Goal: Information Seeking & Learning: Obtain resource

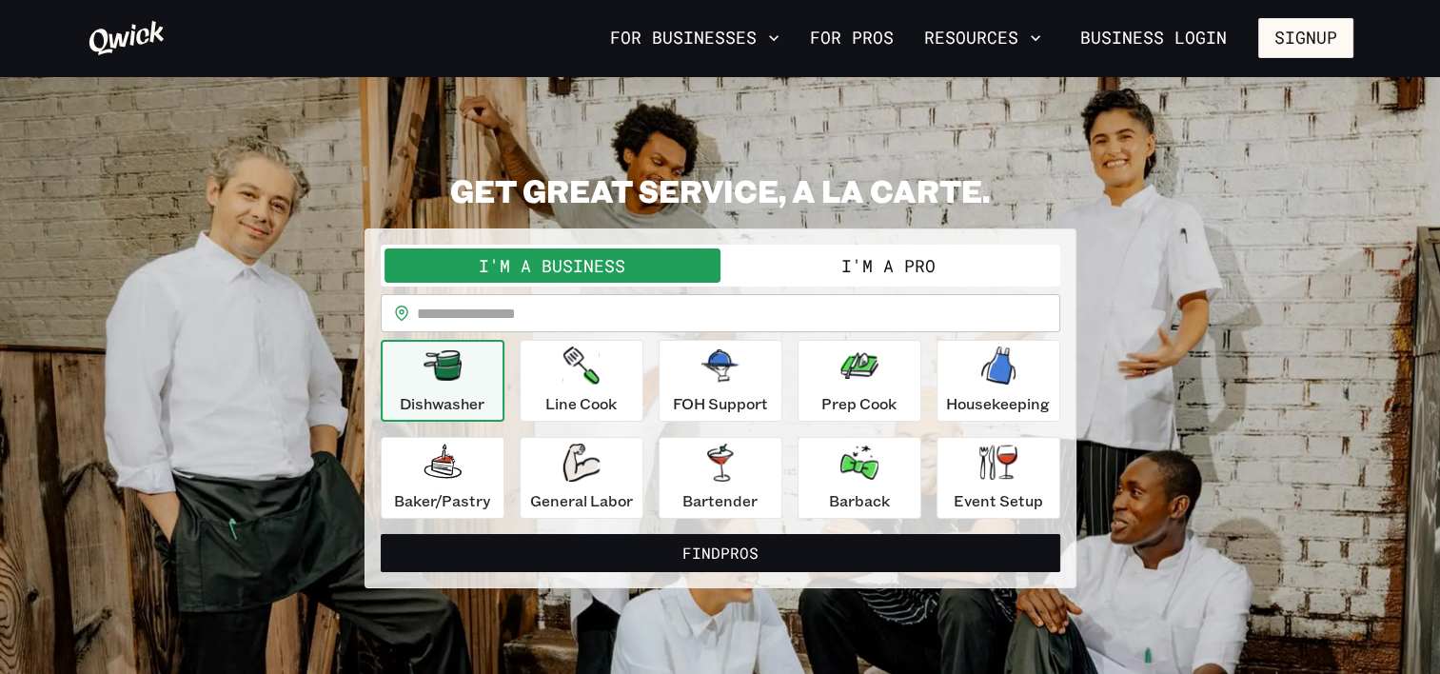
click at [893, 260] on button "I'm a Pro" at bounding box center [889, 265] width 336 height 34
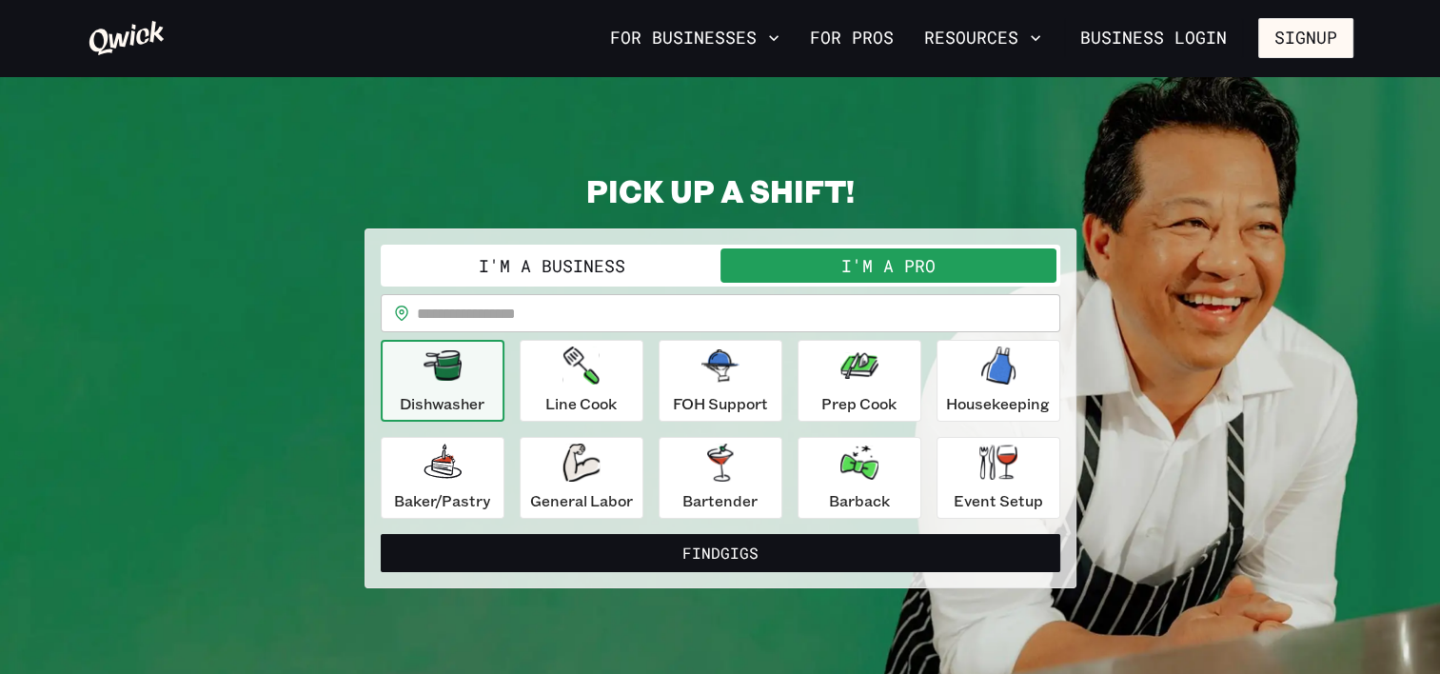
click at [622, 274] on button "I'm a Business" at bounding box center [553, 265] width 336 height 34
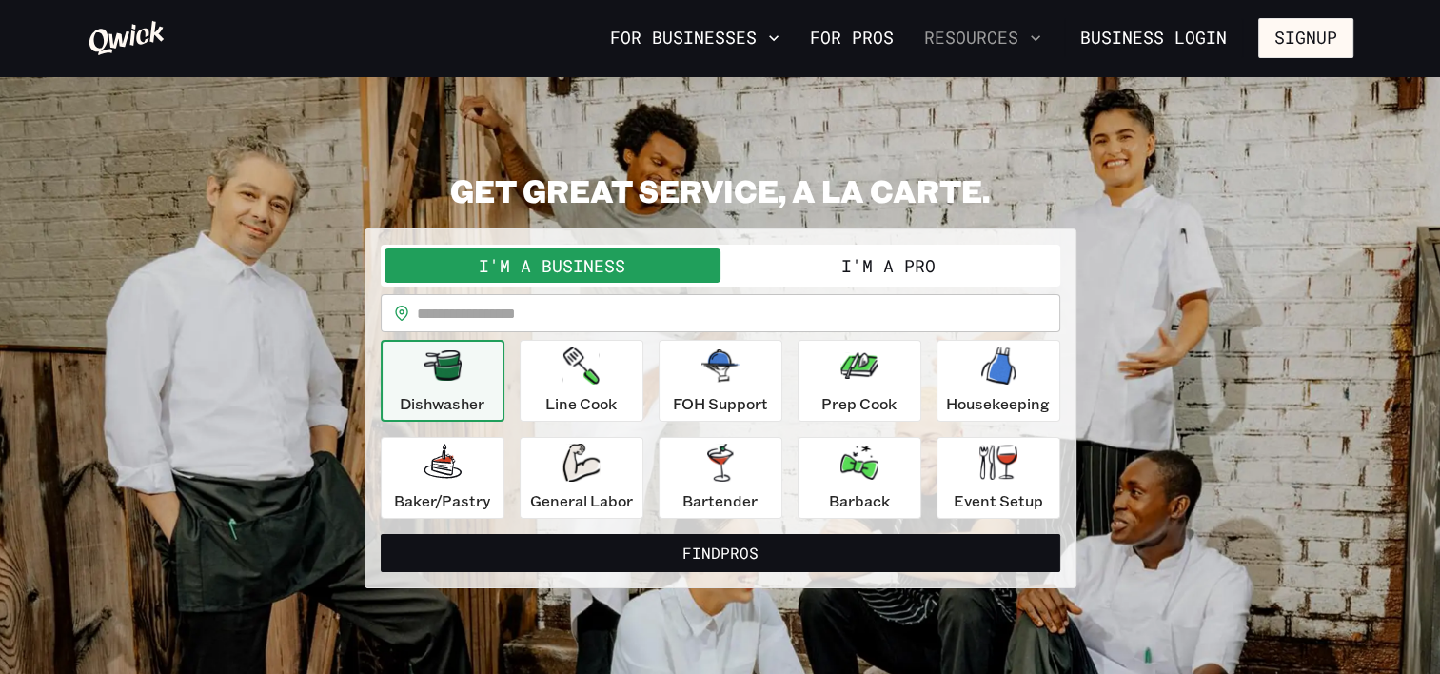
click at [958, 40] on button "Resources" at bounding box center [983, 38] width 132 height 32
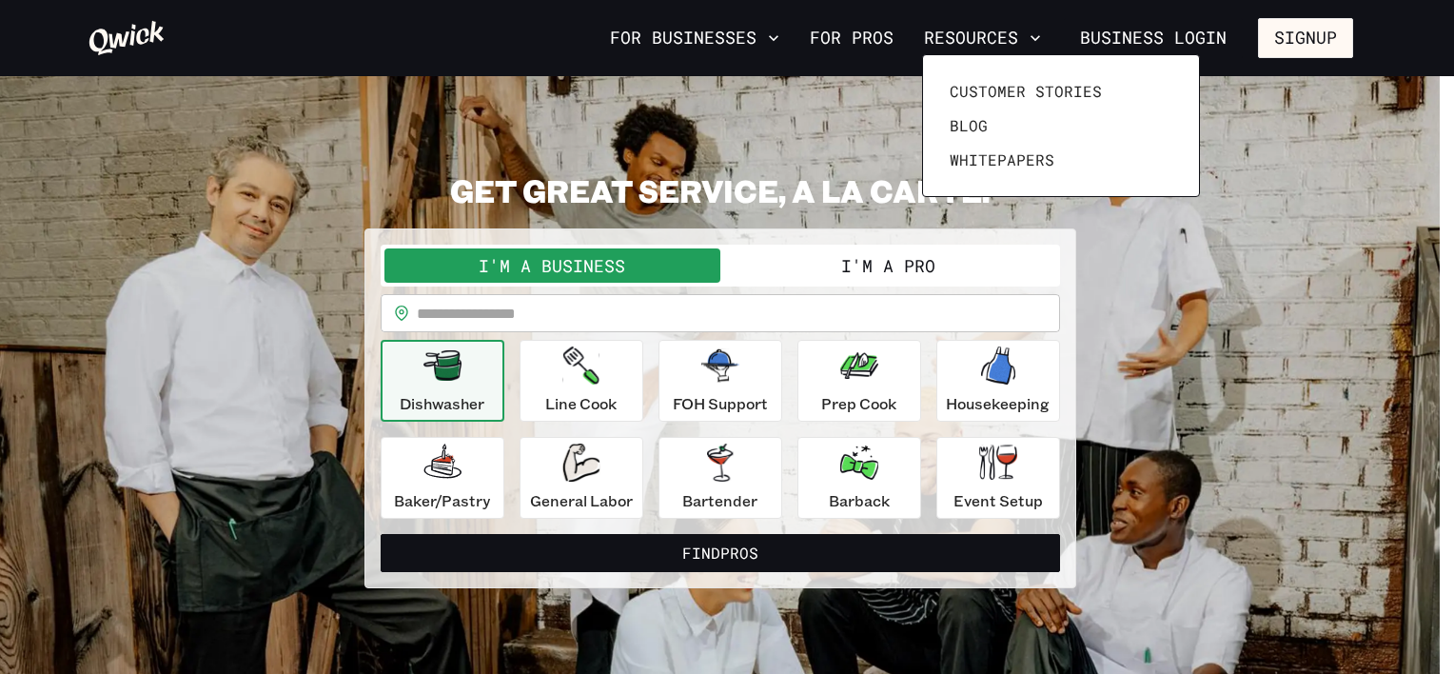
click at [743, 42] on div at bounding box center [727, 337] width 1454 height 674
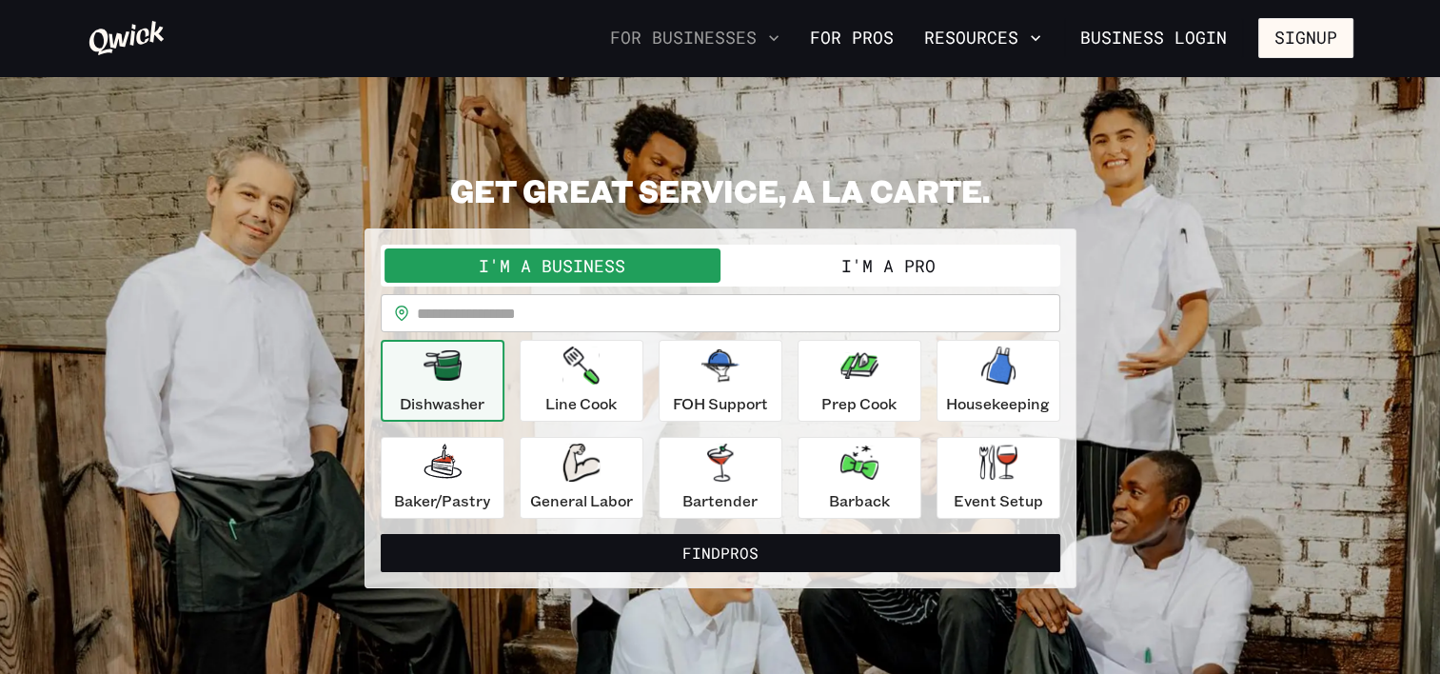
click at [767, 43] on button "For Businesses" at bounding box center [695, 38] width 185 height 32
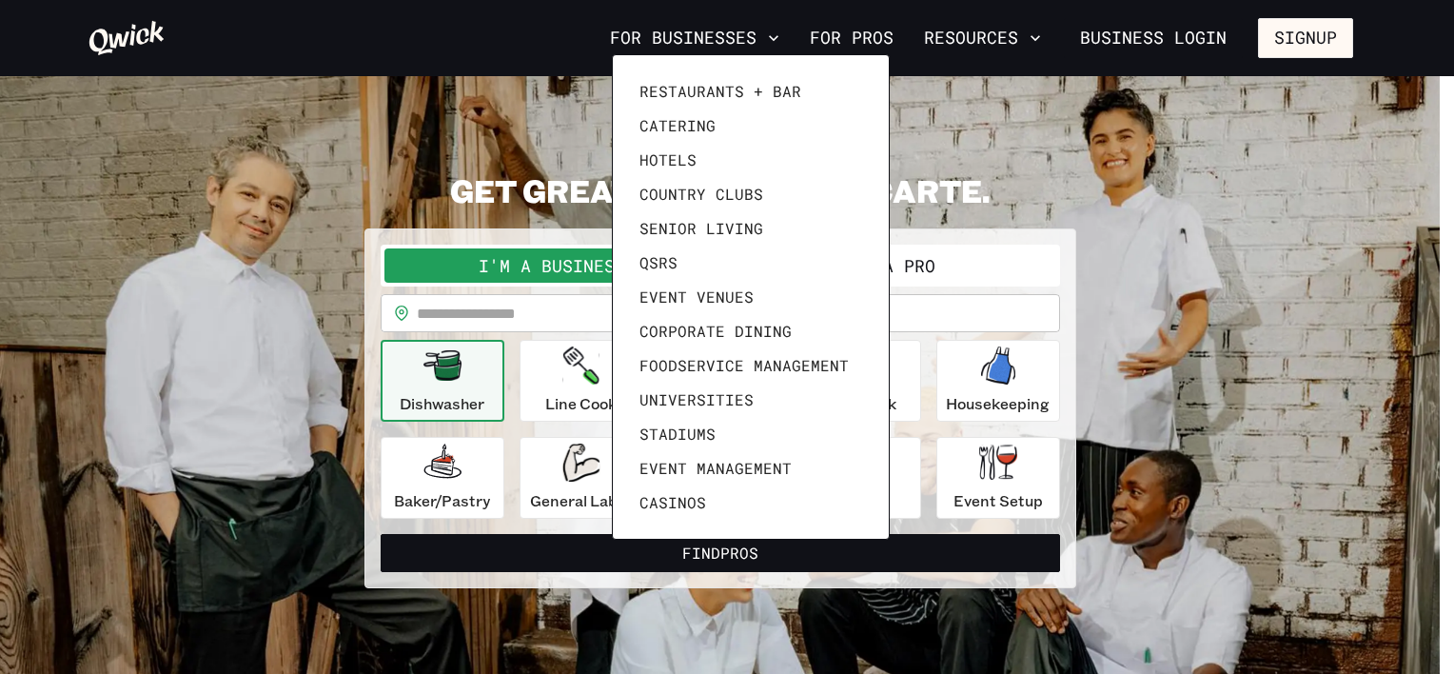
click at [890, 35] on div at bounding box center [727, 337] width 1454 height 674
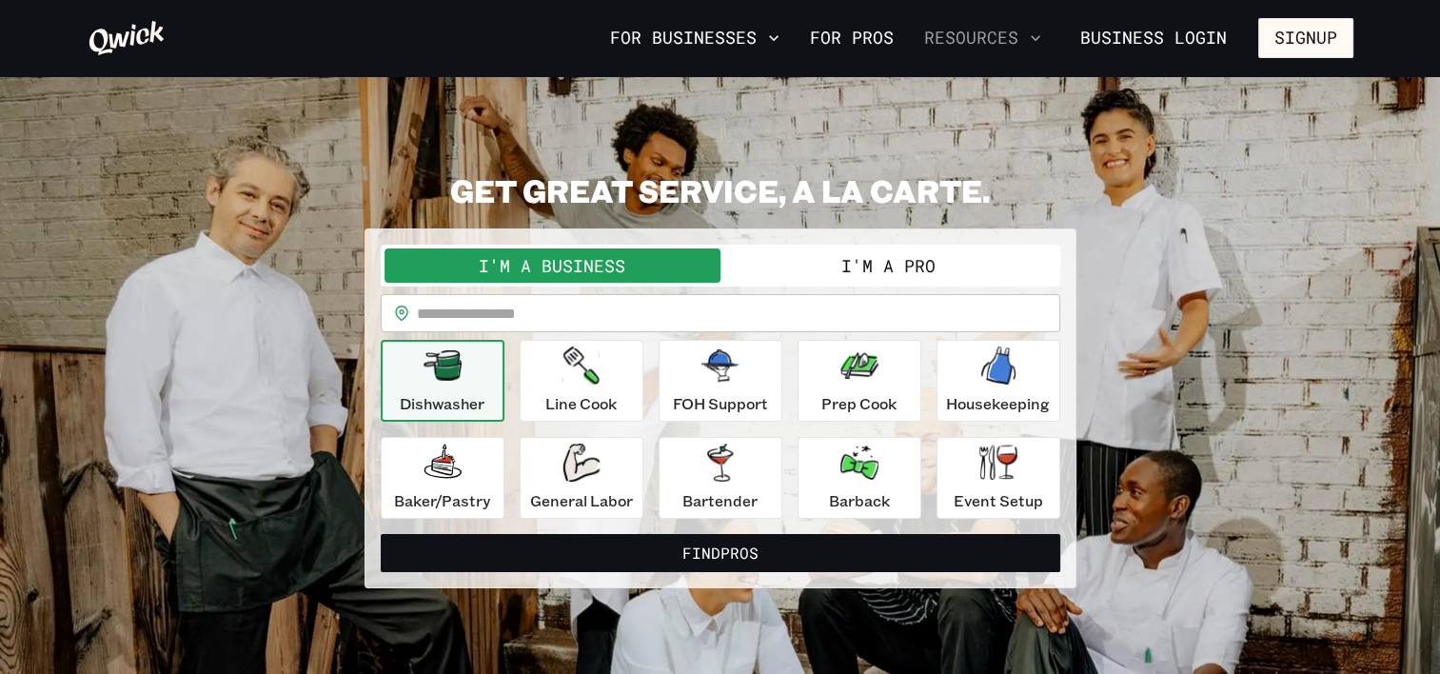
click at [977, 35] on button "Resources" at bounding box center [983, 38] width 132 height 32
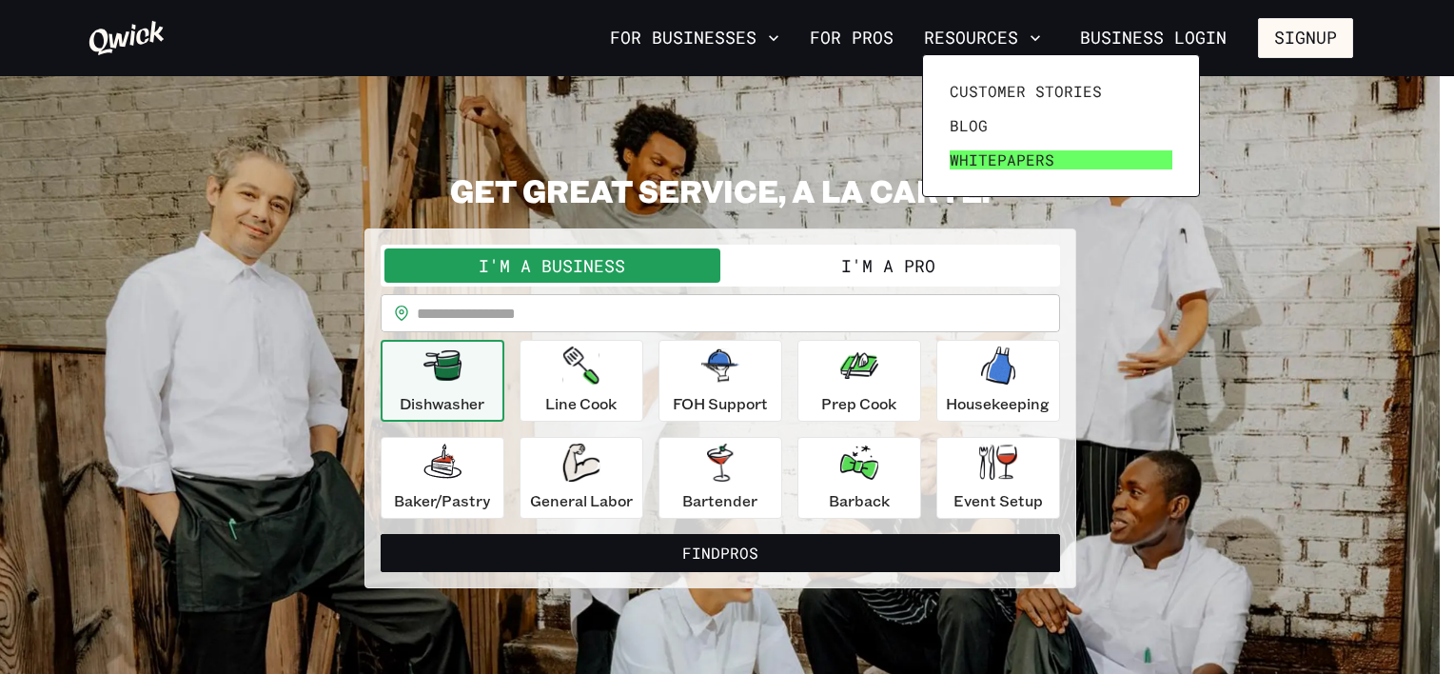
click at [1037, 150] on span "Whitepapers" at bounding box center [1002, 159] width 105 height 19
